Goal: Task Accomplishment & Management: Use online tool/utility

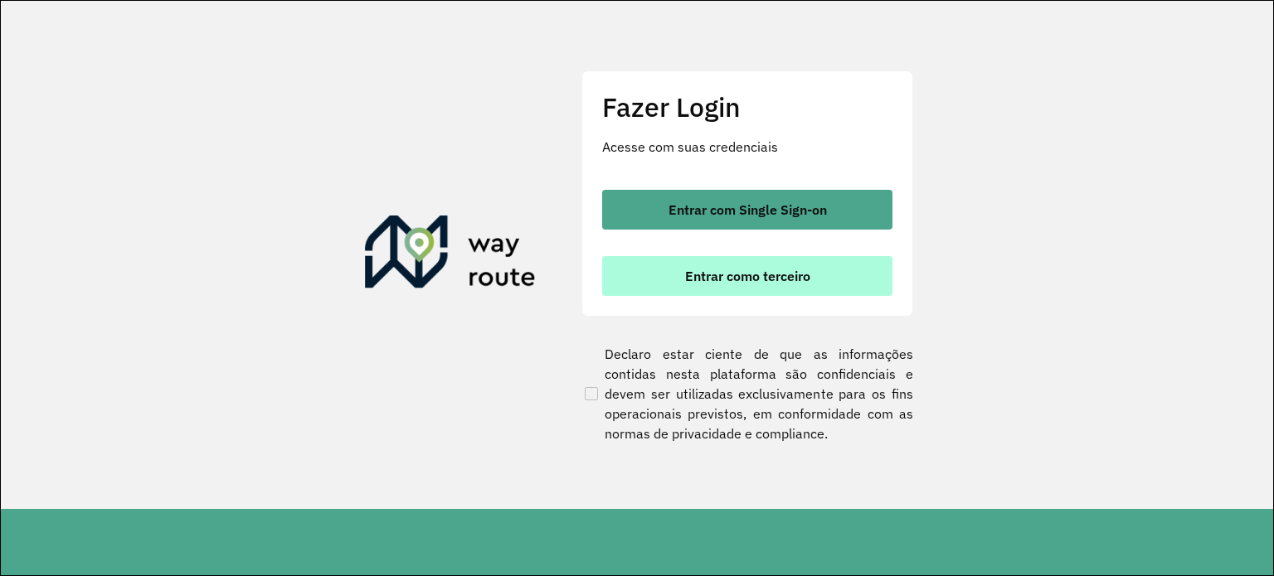
click at [639, 276] on button "Entrar como terceiro" at bounding box center [747, 276] width 290 height 40
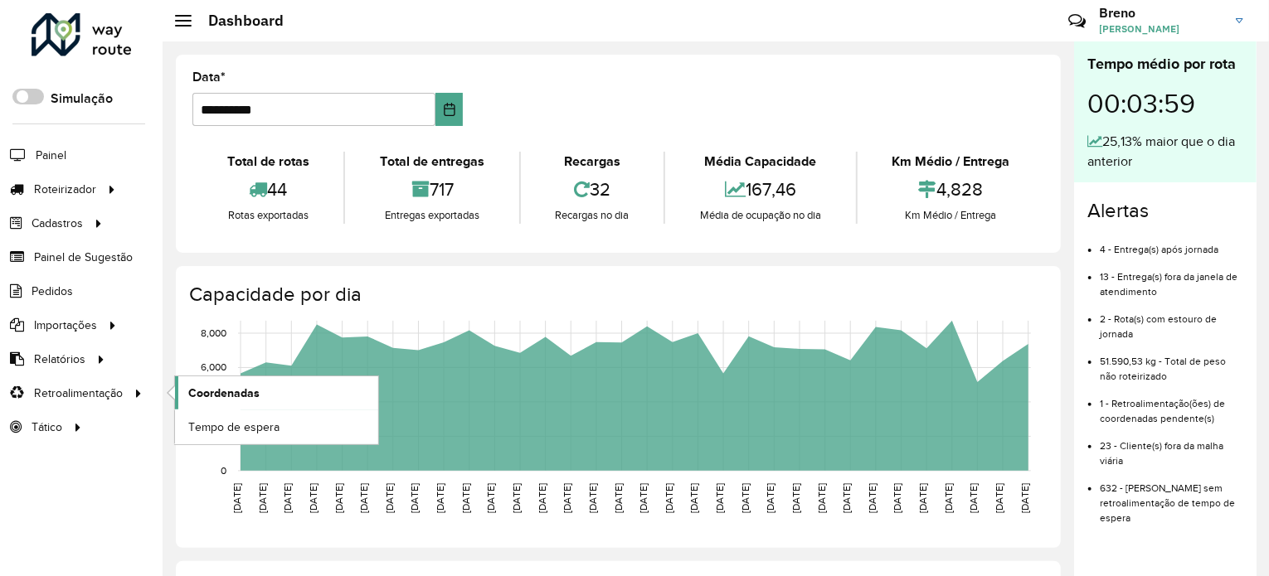
click at [200, 391] on span "Coordenadas" at bounding box center [223, 393] width 71 height 17
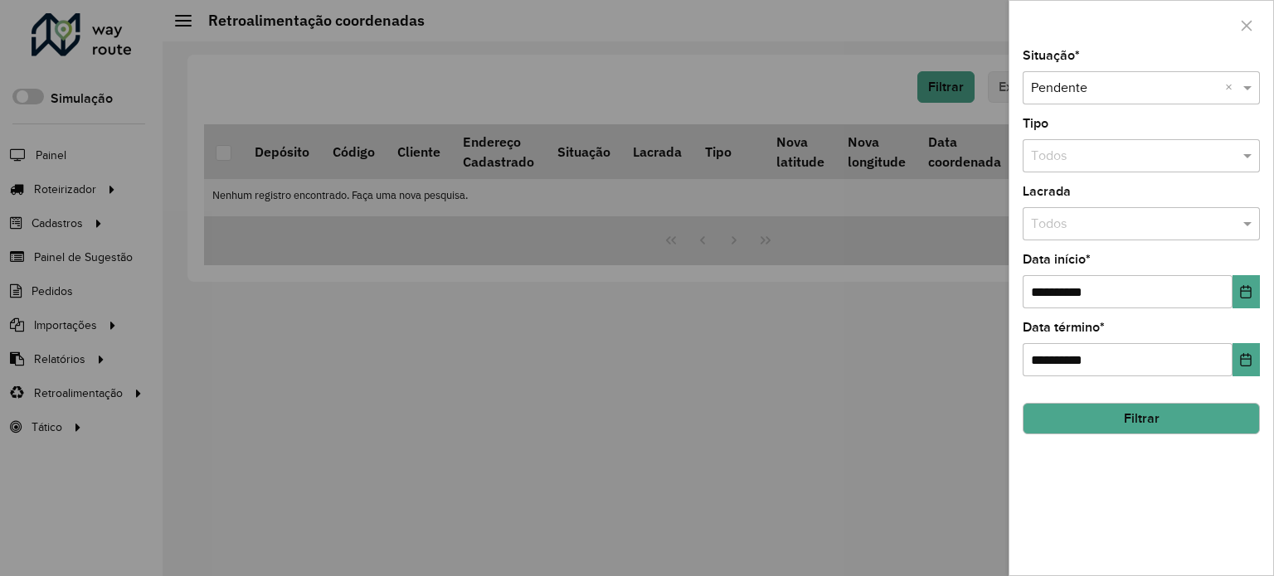
click at [1139, 417] on button "Filtrar" at bounding box center [1140, 419] width 237 height 32
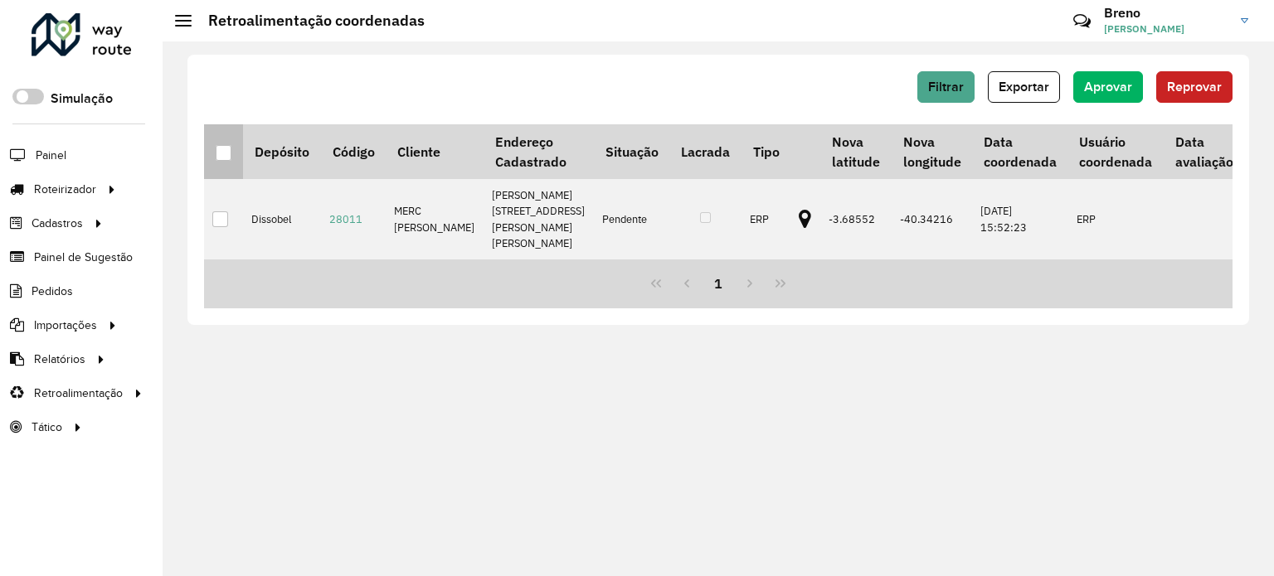
click at [216, 158] on div at bounding box center [224, 153] width 17 height 17
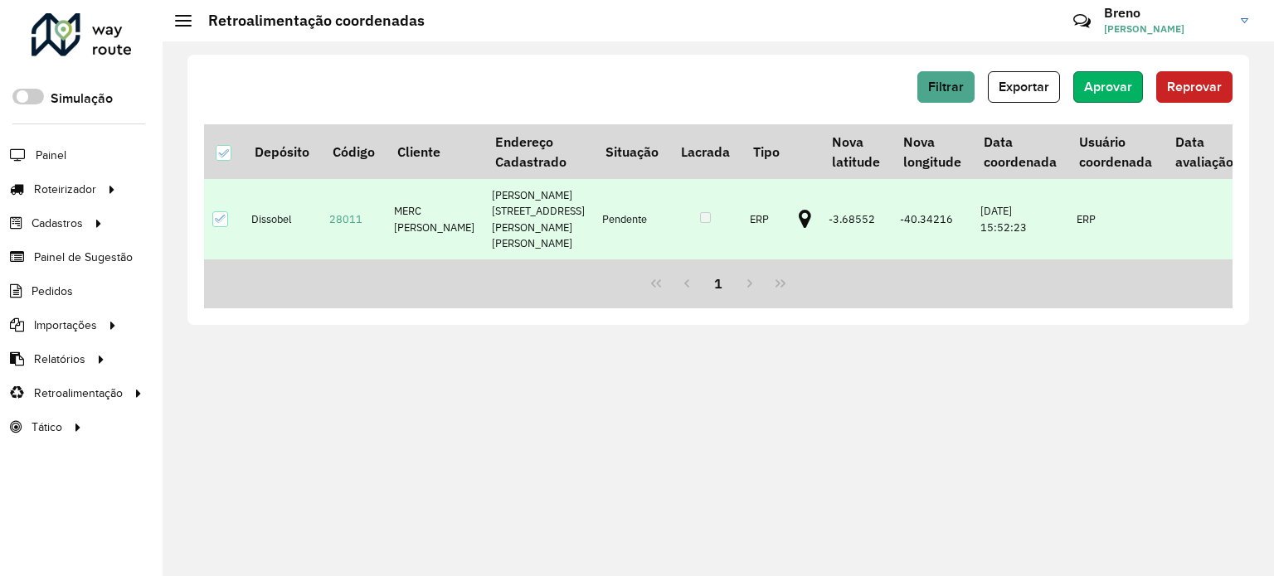
click at [1131, 97] on button "Aprovar" at bounding box center [1108, 87] width 70 height 32
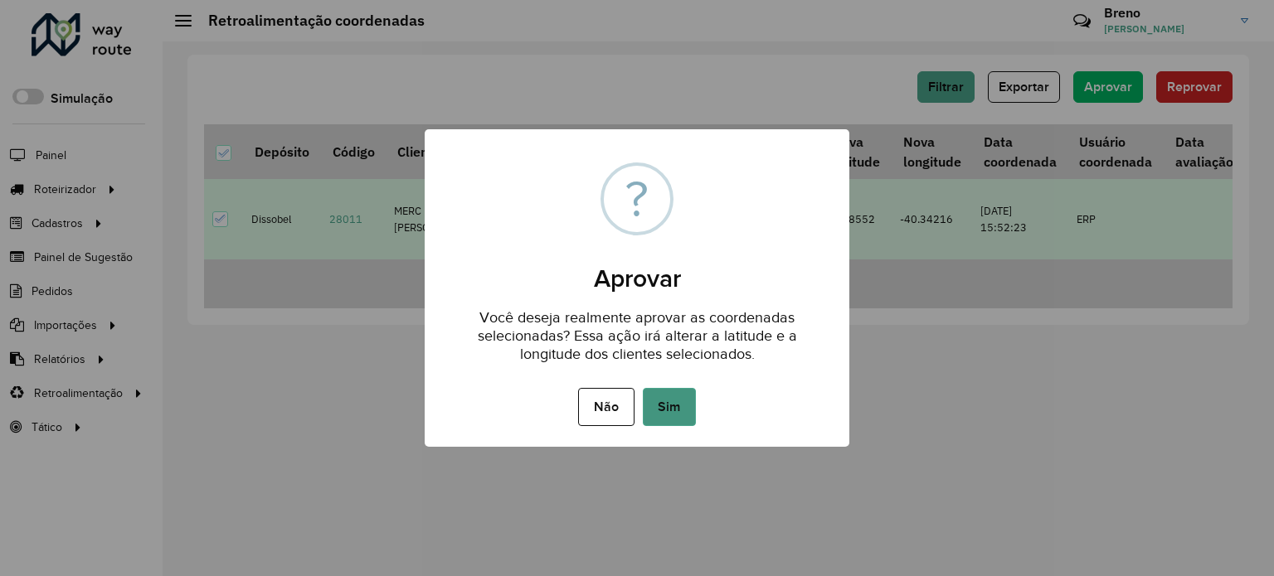
click at [683, 397] on button "Sim" at bounding box center [669, 407] width 53 height 38
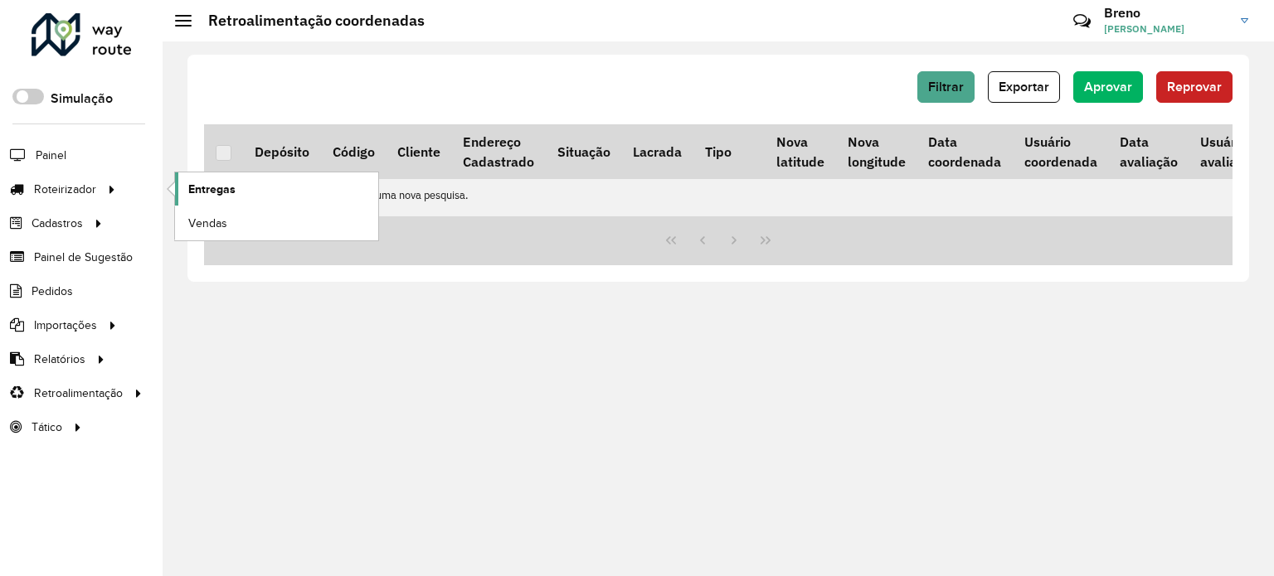
click at [186, 186] on link "Entregas" at bounding box center [276, 188] width 203 height 33
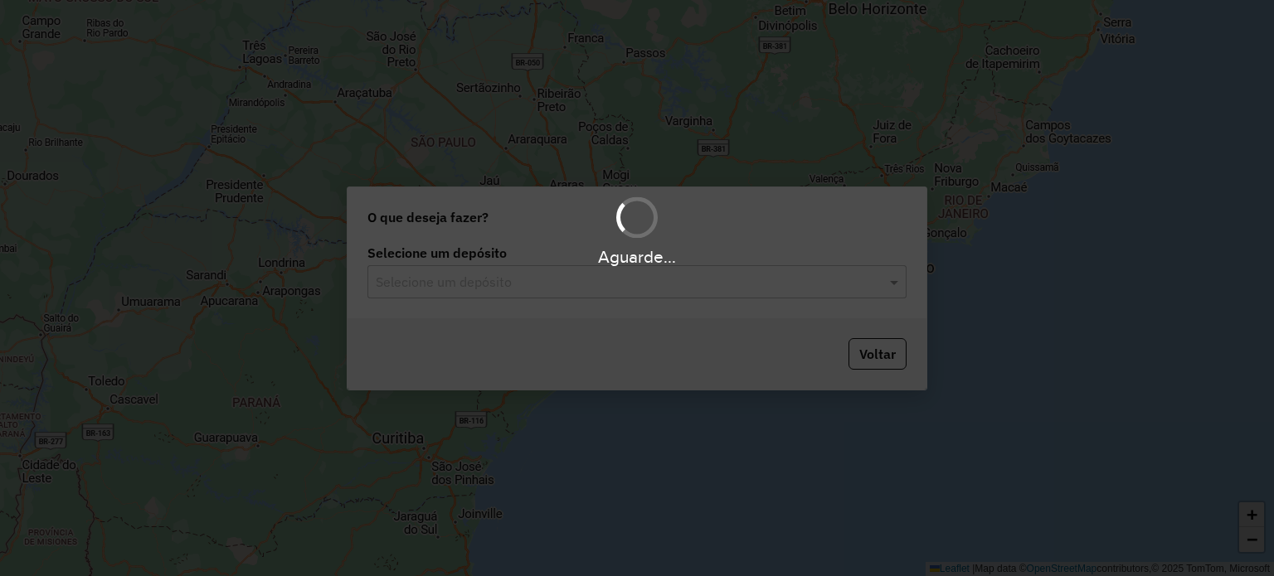
click at [395, 294] on div "Aguarde..." at bounding box center [637, 288] width 1274 height 576
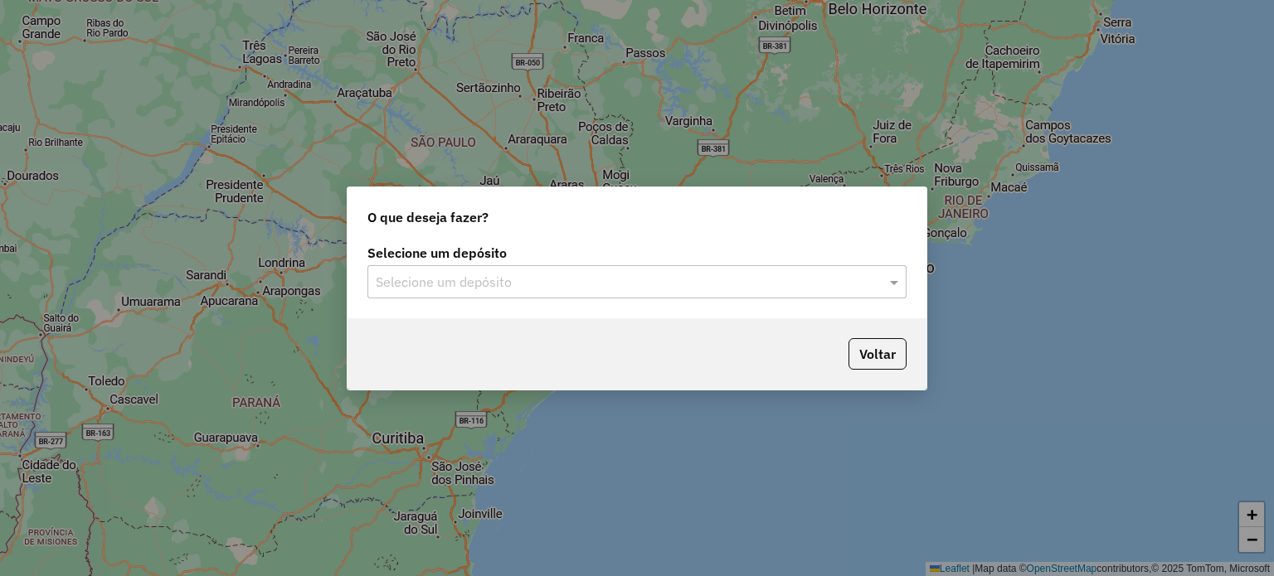
click at [484, 291] on div "Selecione um depósito" at bounding box center [636, 281] width 539 height 33
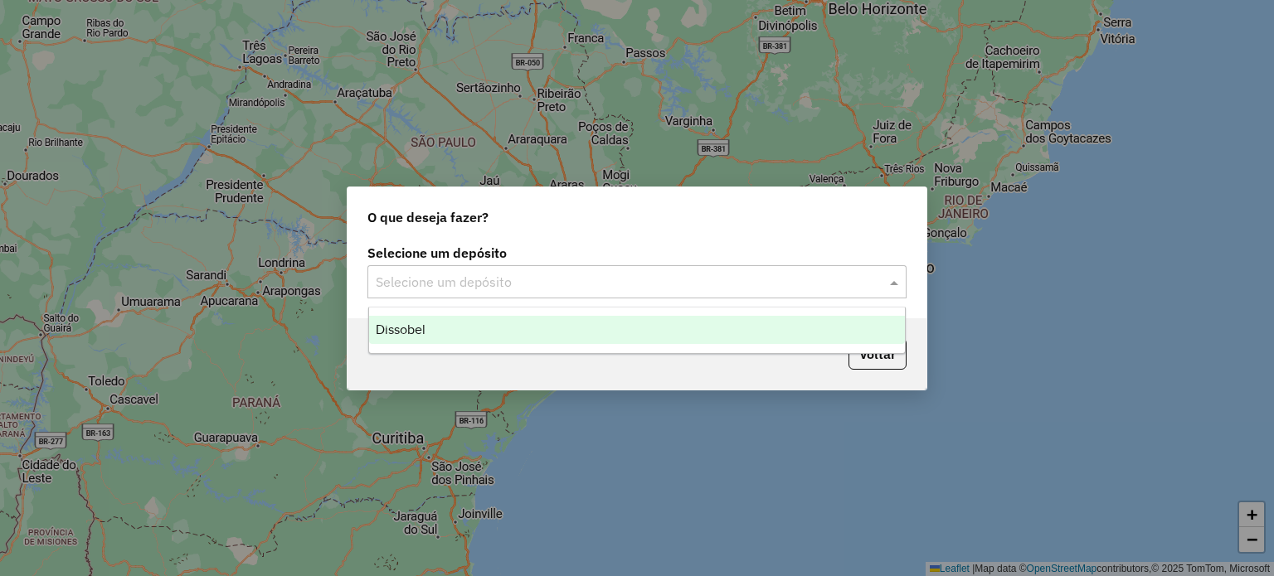
click at [478, 331] on div "Dissobel" at bounding box center [637, 330] width 536 height 28
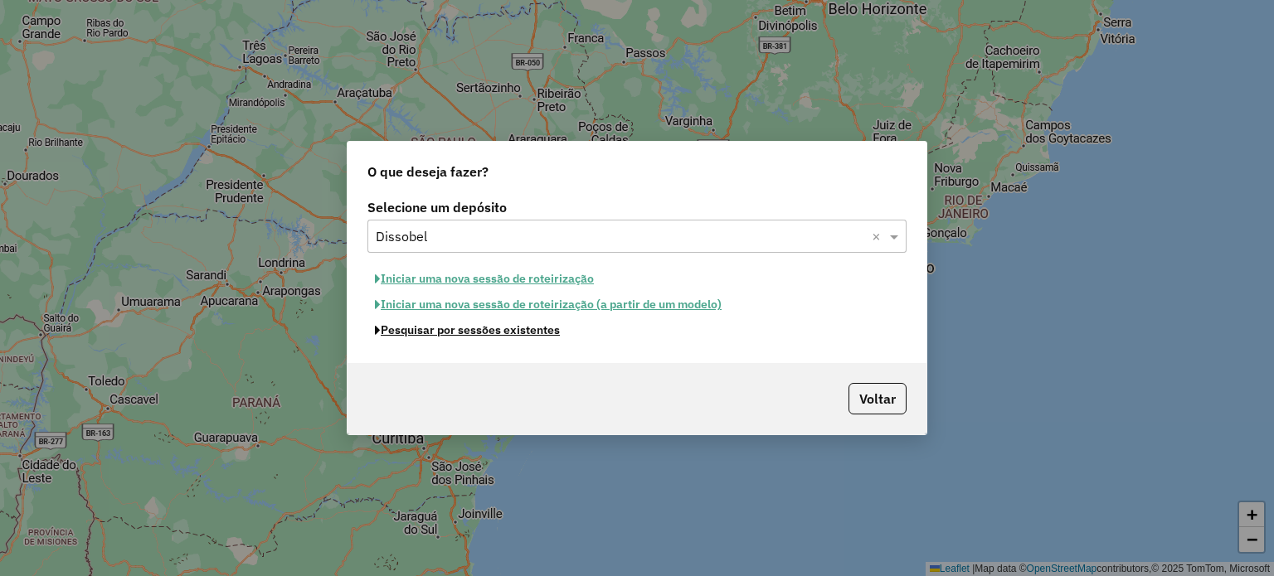
click at [456, 331] on button "Pesquisar por sessões existentes" at bounding box center [467, 331] width 200 height 26
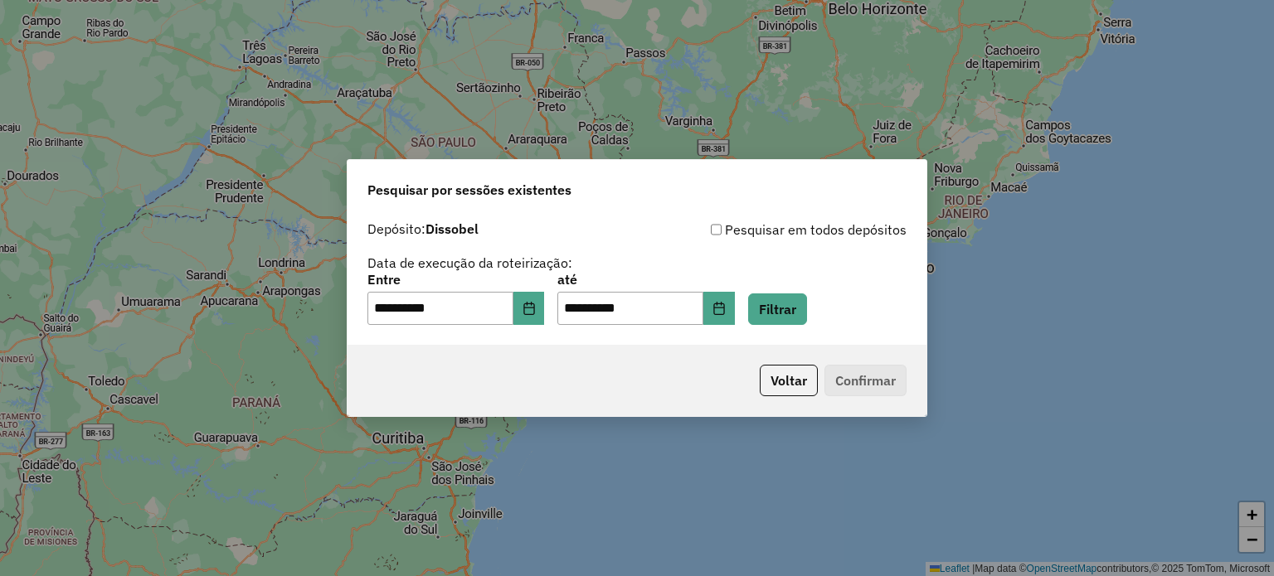
click at [527, 325] on div "**********" at bounding box center [636, 279] width 579 height 132
click at [532, 322] on button "Choose Date" at bounding box center [529, 308] width 32 height 33
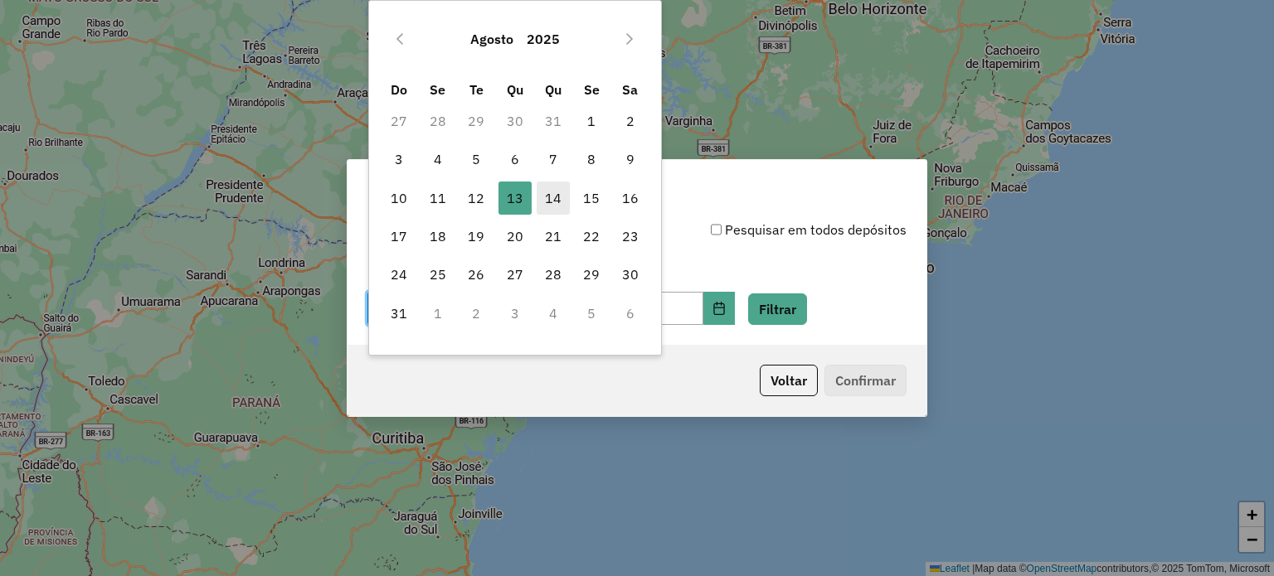
click at [542, 203] on span "14" at bounding box center [552, 198] width 33 height 33
type input "**********"
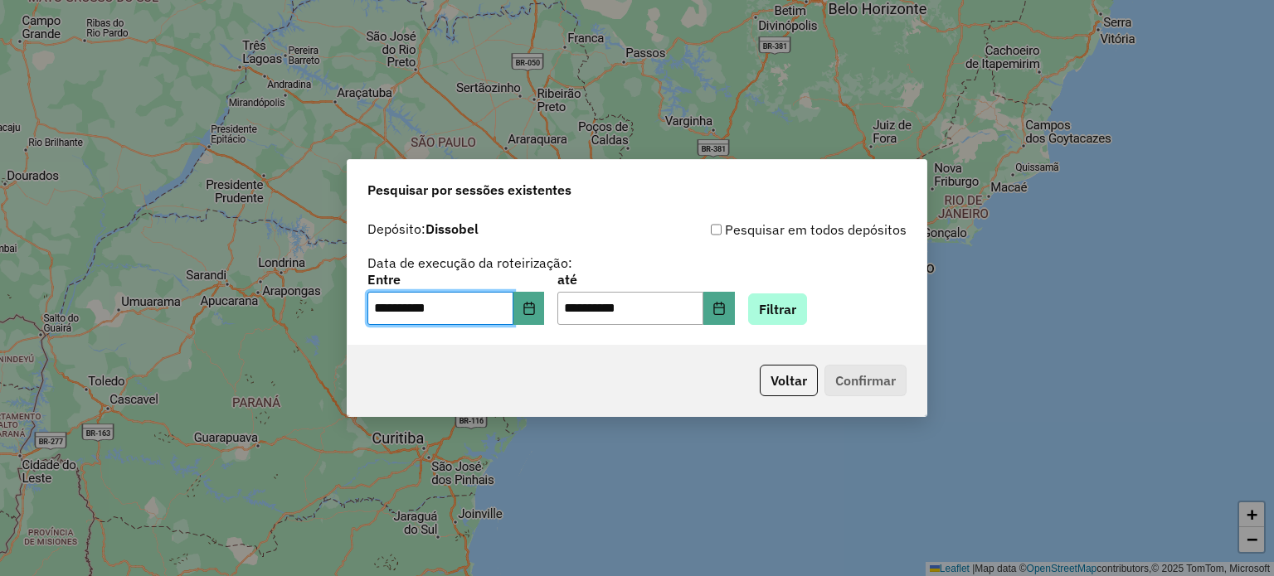
click at [794, 323] on div "**********" at bounding box center [636, 279] width 579 height 132
click at [789, 310] on button "Filtrar" at bounding box center [777, 310] width 59 height 32
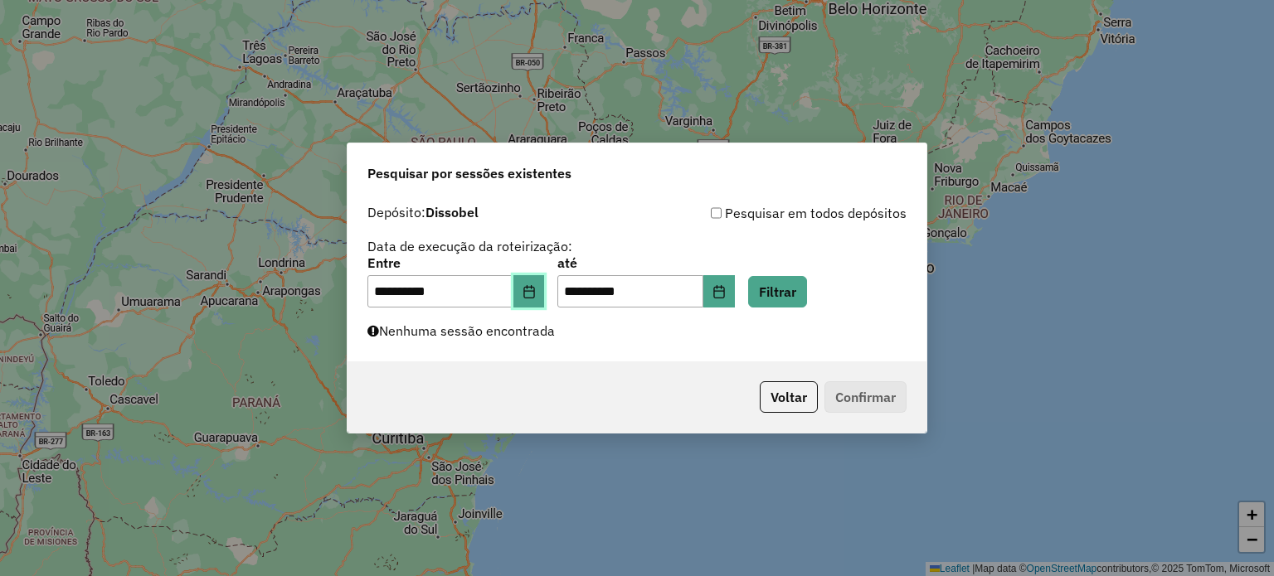
click at [539, 283] on button "Choose Date" at bounding box center [529, 291] width 32 height 33
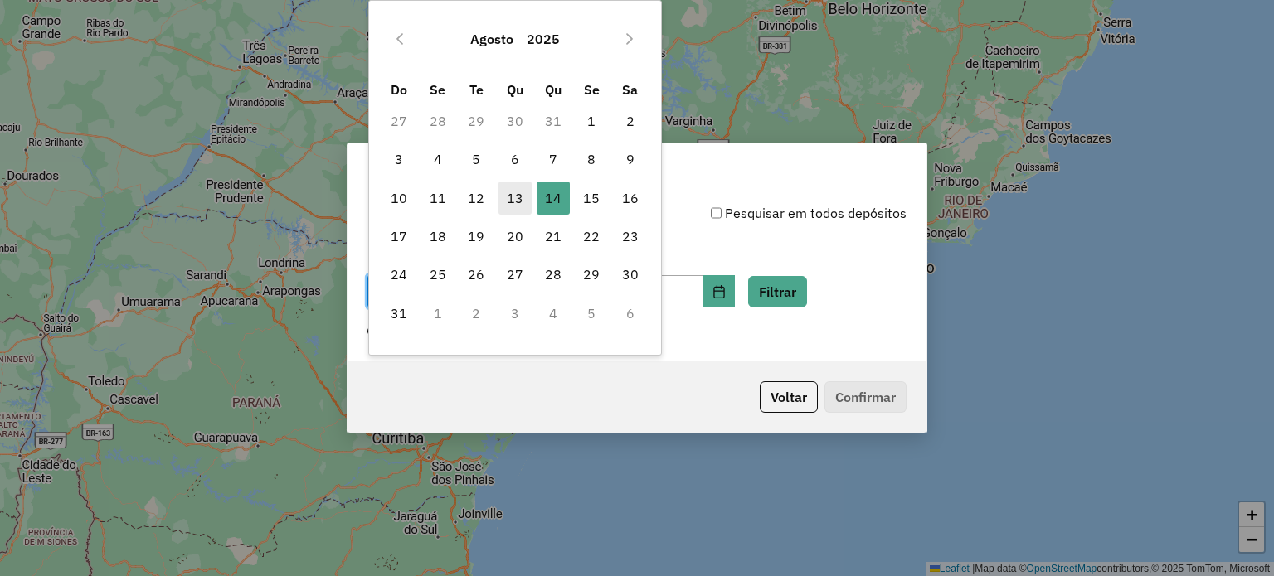
click at [525, 204] on span "13" at bounding box center [514, 198] width 33 height 33
type input "**********"
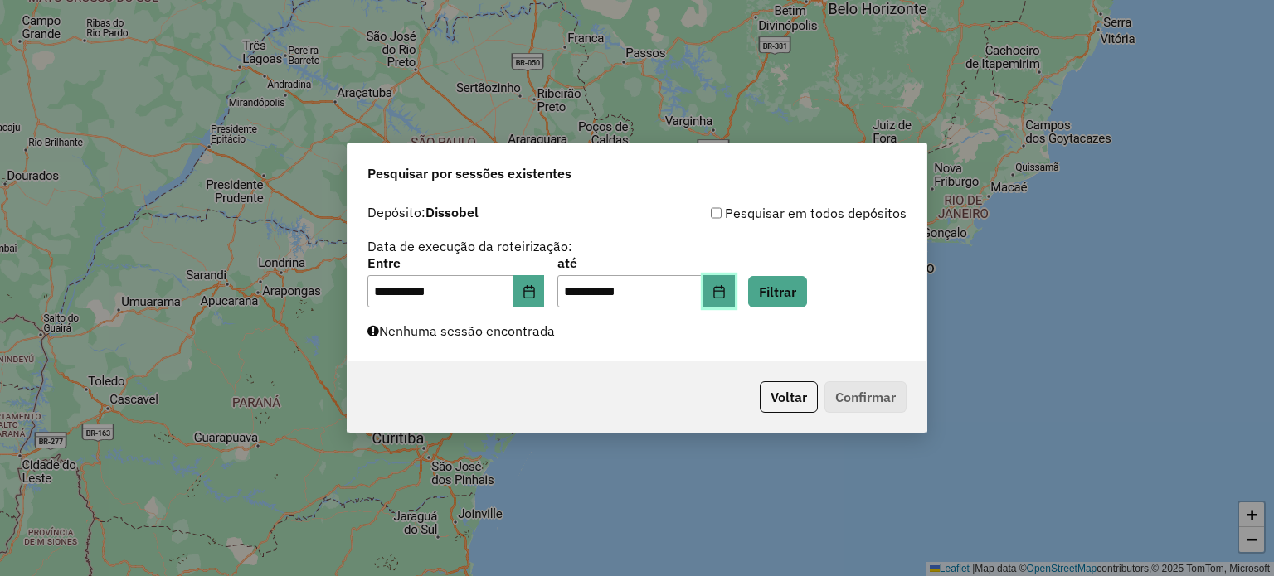
click at [724, 291] on icon "Choose Date" at bounding box center [718, 291] width 11 height 13
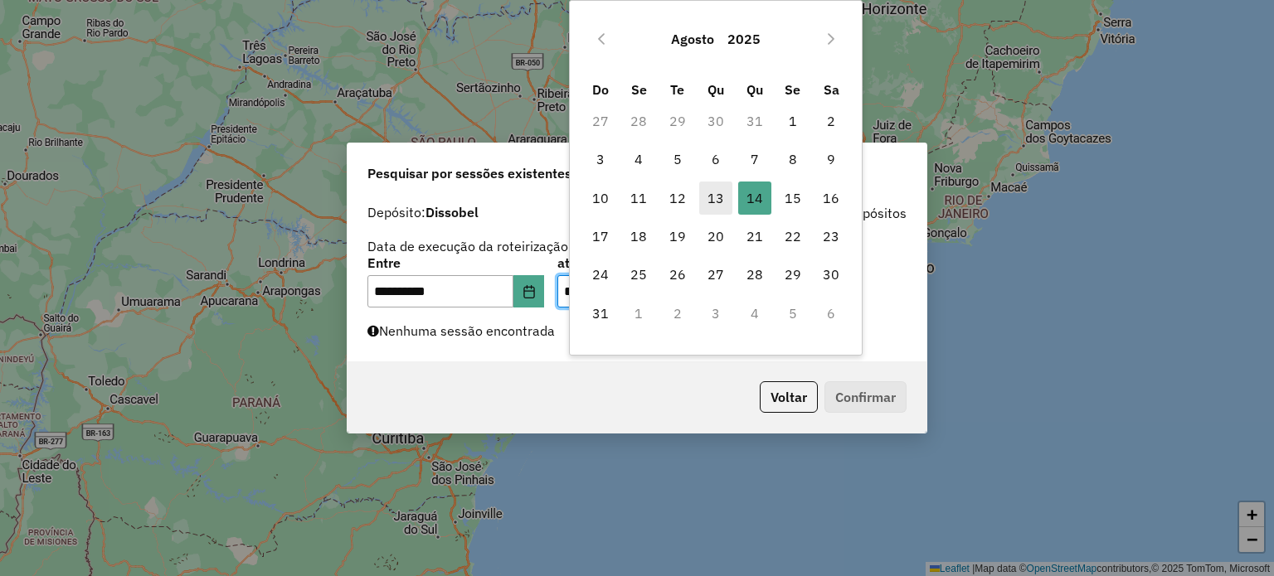
click at [724, 205] on span "13" at bounding box center [715, 198] width 33 height 33
type input "**********"
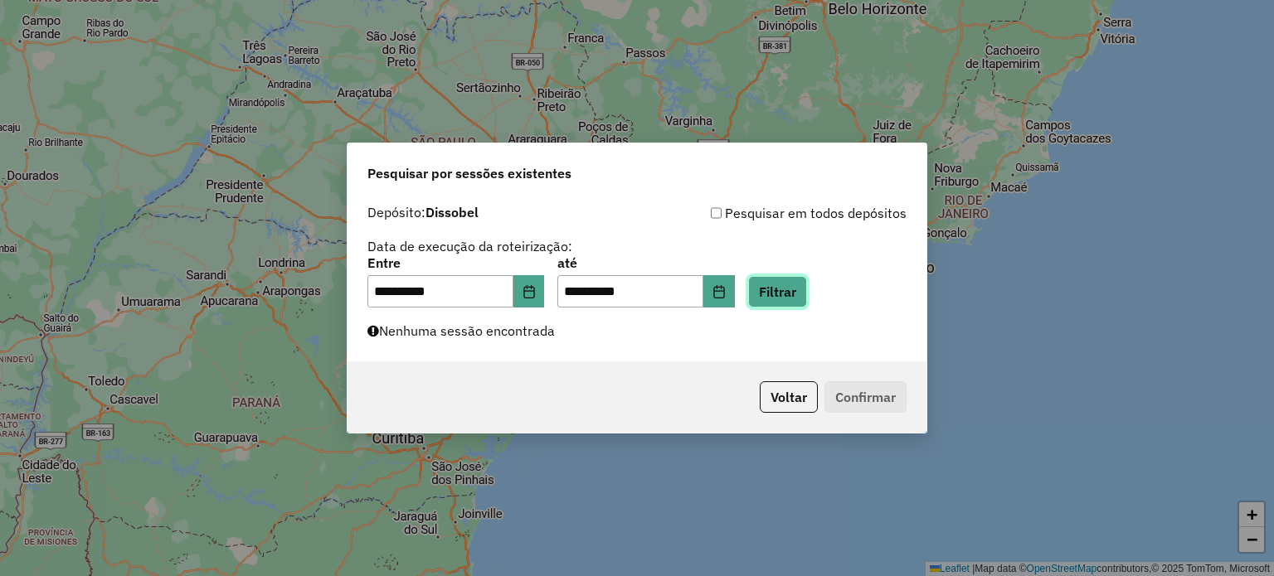
click at [785, 299] on button "Filtrar" at bounding box center [777, 292] width 59 height 32
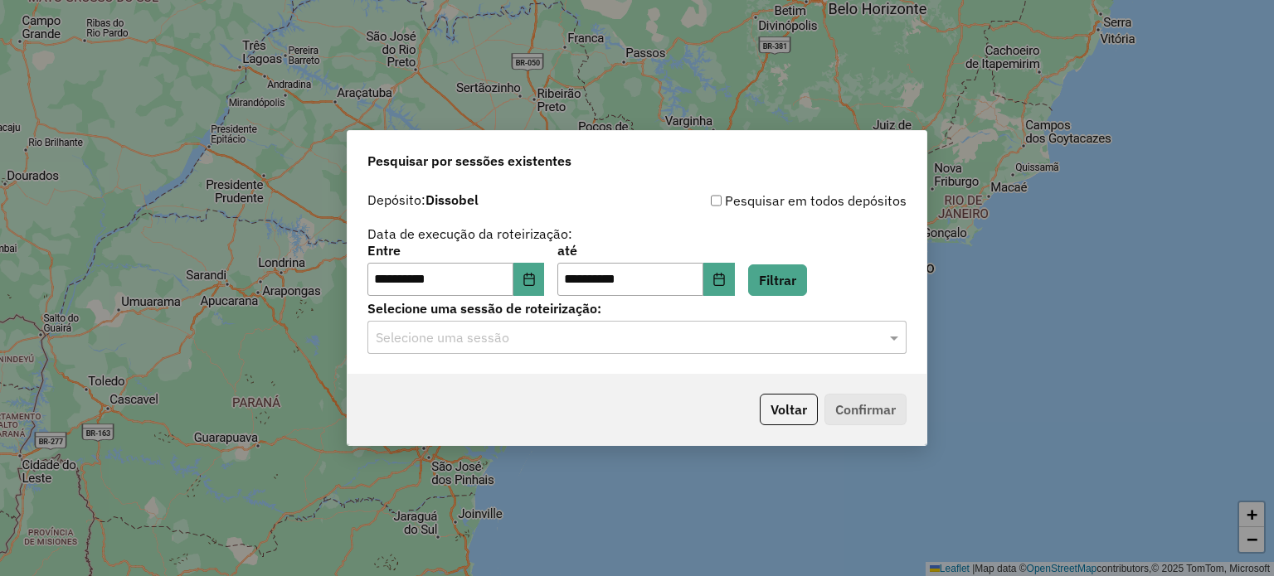
click at [670, 337] on input "text" at bounding box center [620, 338] width 489 height 20
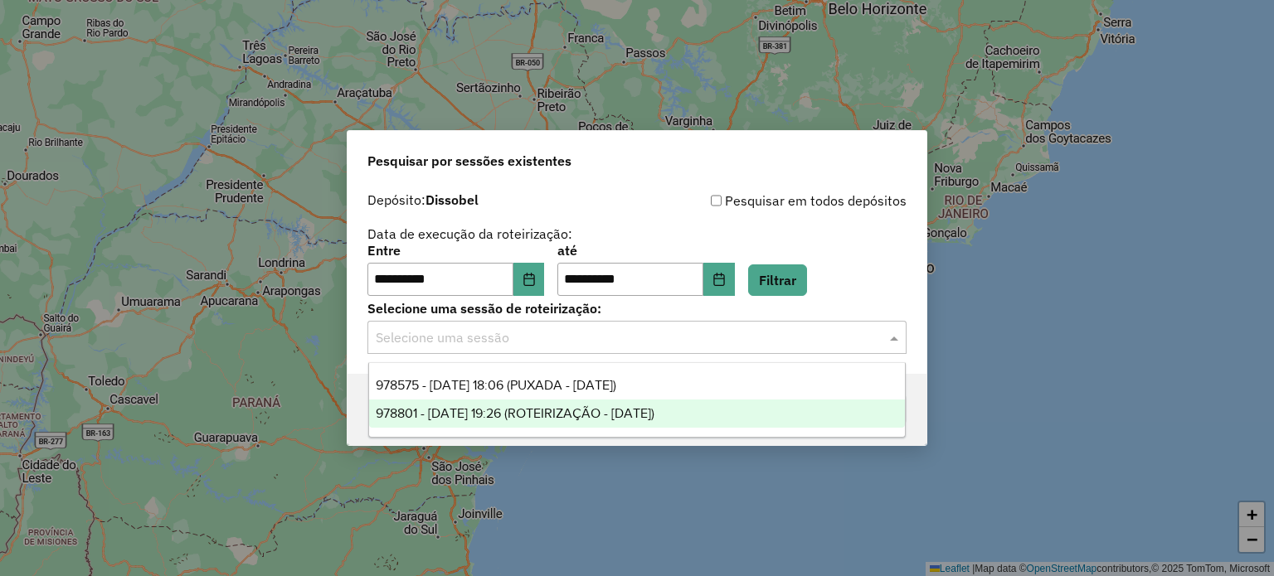
click at [559, 424] on div "978801 - 13/08/2025 19:26 (ROTEIRIZAÇÃO - 13/08/2025)" at bounding box center [637, 414] width 536 height 28
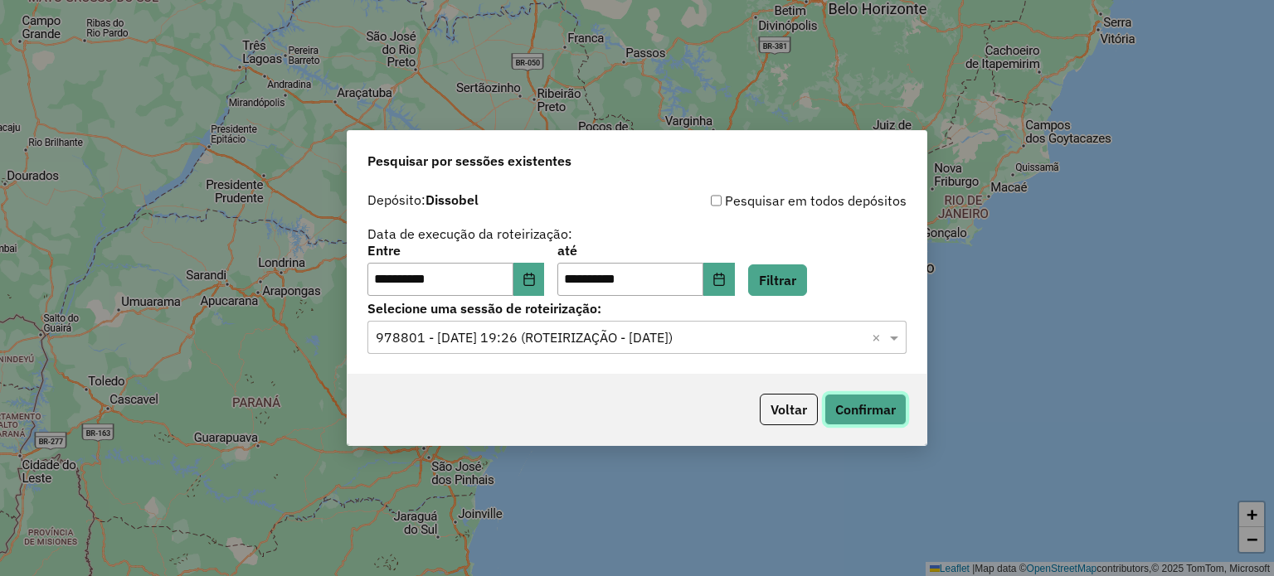
click at [849, 409] on button "Confirmar" at bounding box center [865, 410] width 82 height 32
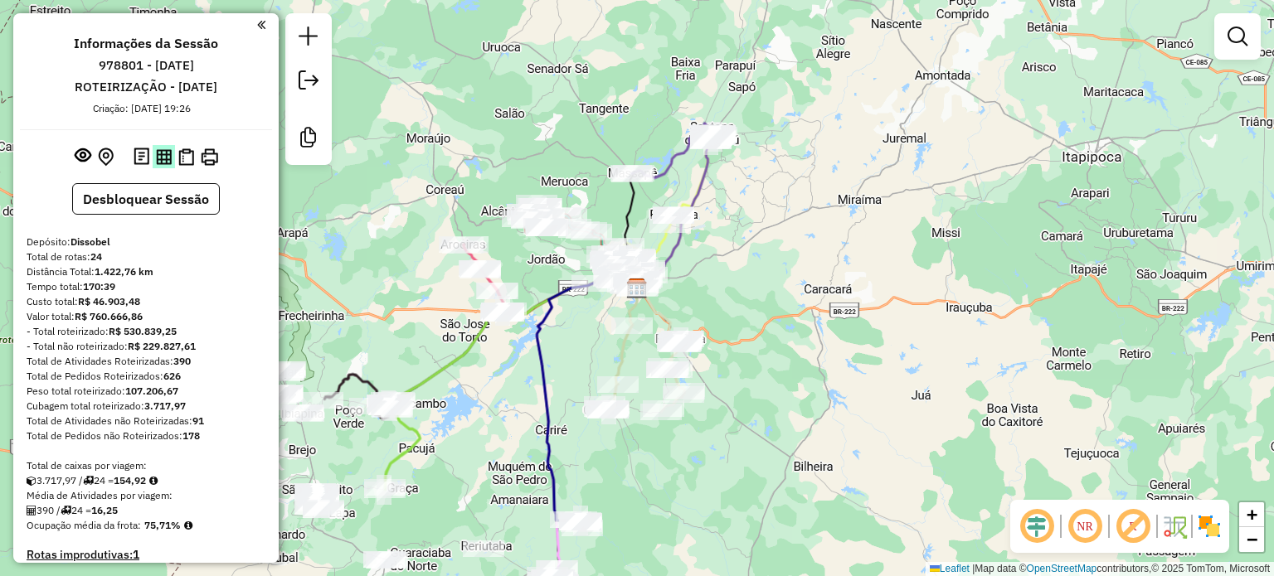
click at [164, 158] on img at bounding box center [164, 157] width 16 height 16
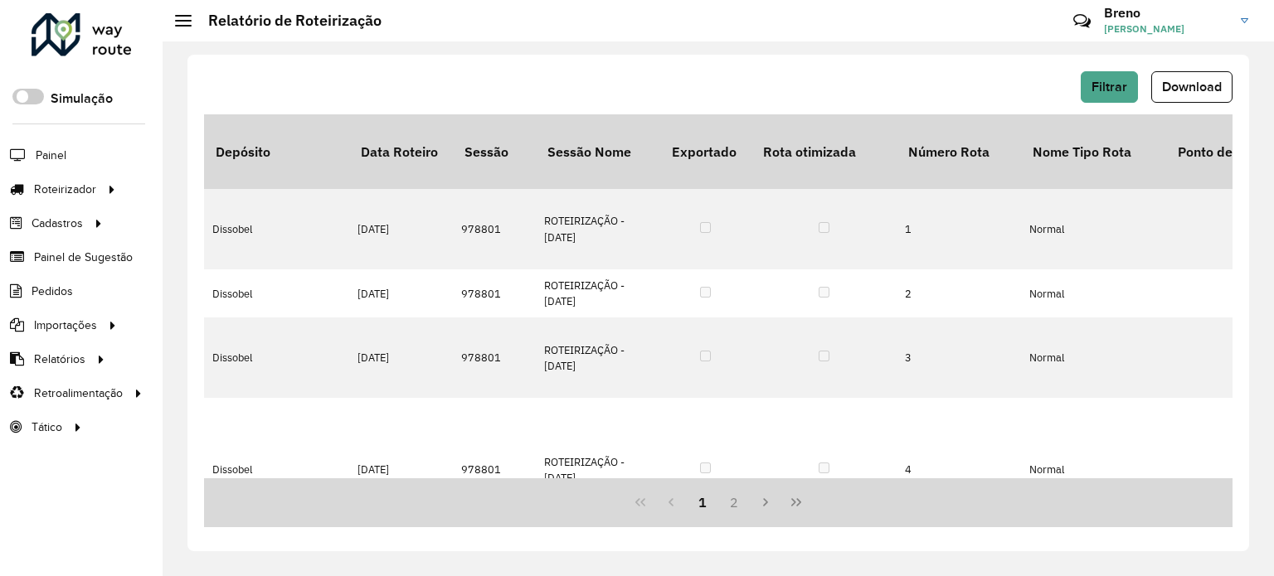
click at [1191, 68] on div "Filtrar Download Depósito Data Roteiro Sessão Sessão Nome Exportado Rota otimiz…" at bounding box center [717, 303] width 1061 height 497
click at [1187, 86] on span "Download" at bounding box center [1192, 87] width 60 height 14
